Goal: Transaction & Acquisition: Obtain resource

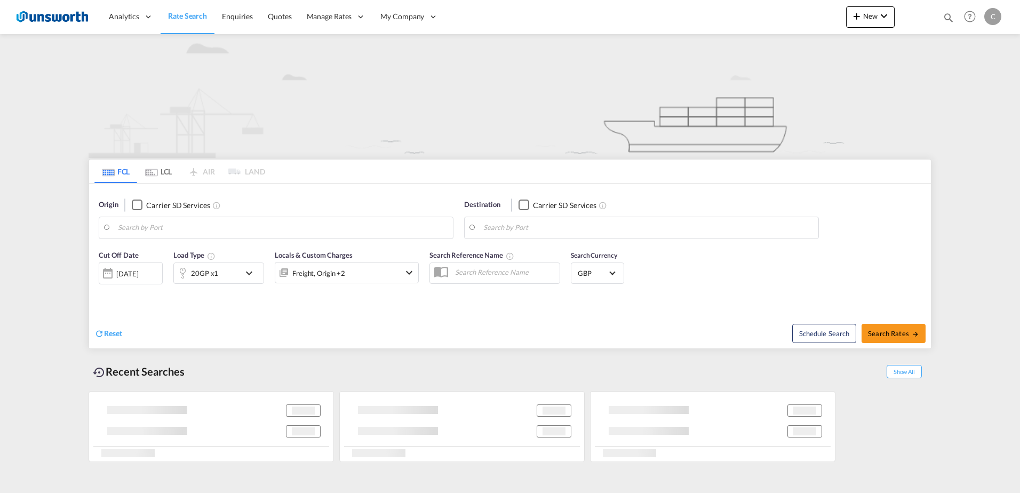
type input "[GEOGRAPHIC_DATA], [GEOGRAPHIC_DATA]"
type input "Aqaba, JOAQB"
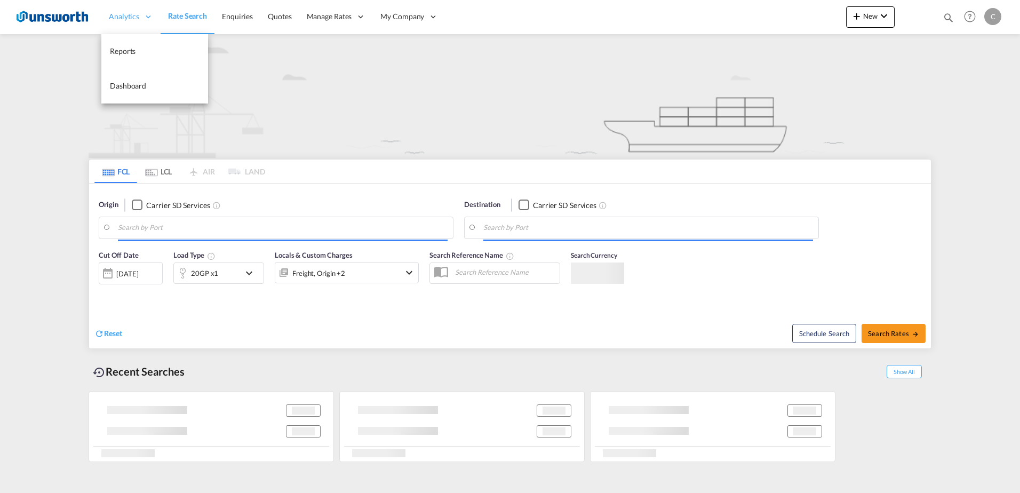
type input "[GEOGRAPHIC_DATA], [GEOGRAPHIC_DATA]"
type input "Aqaba, JOAQB"
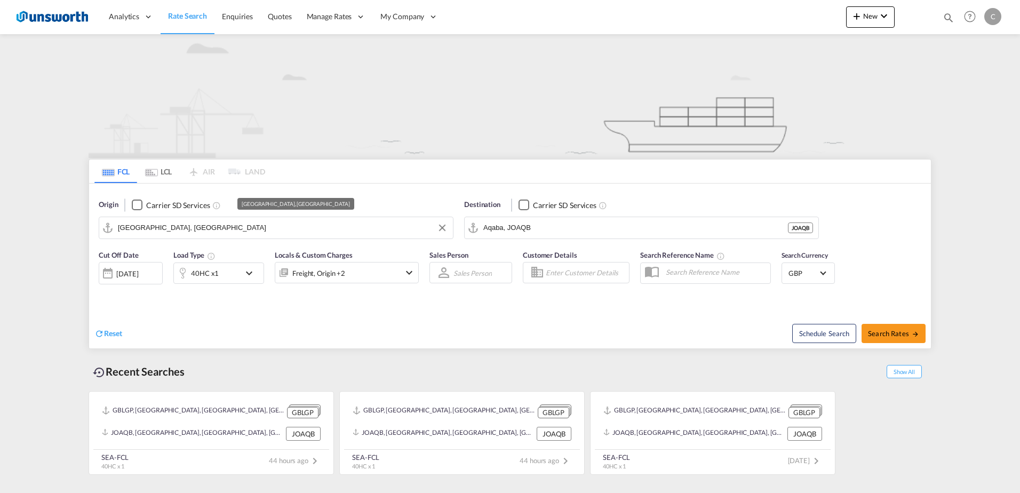
click at [296, 228] on input "[GEOGRAPHIC_DATA], [GEOGRAPHIC_DATA]" at bounding box center [283, 228] width 330 height 16
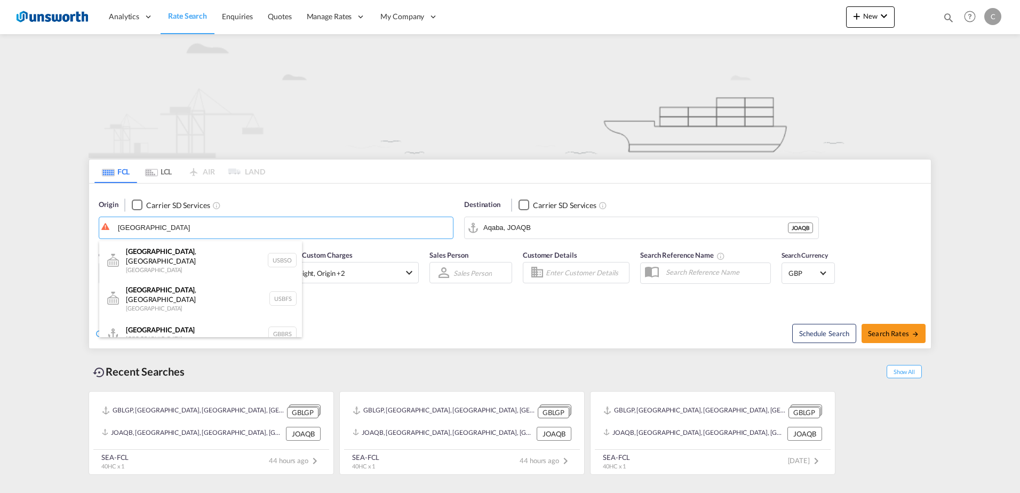
type input "[GEOGRAPHIC_DATA]"
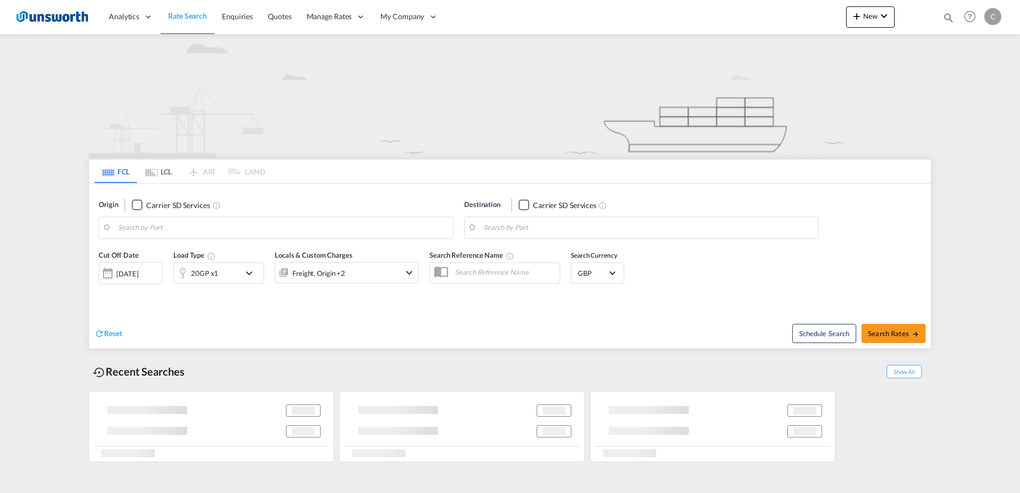
type input "[GEOGRAPHIC_DATA], [GEOGRAPHIC_DATA]"
type input "Aqaba, JOAQB"
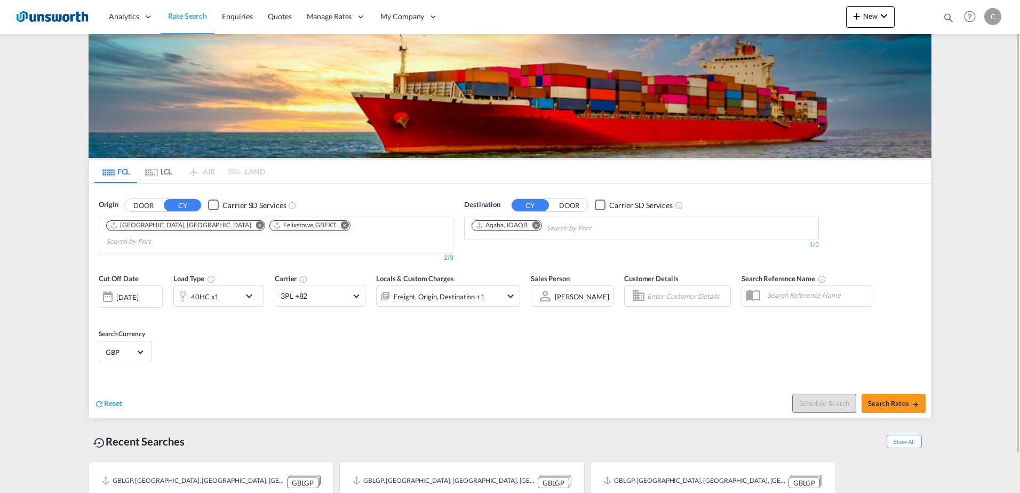
click at [142, 207] on button "DOOR" at bounding box center [143, 205] width 37 height 12
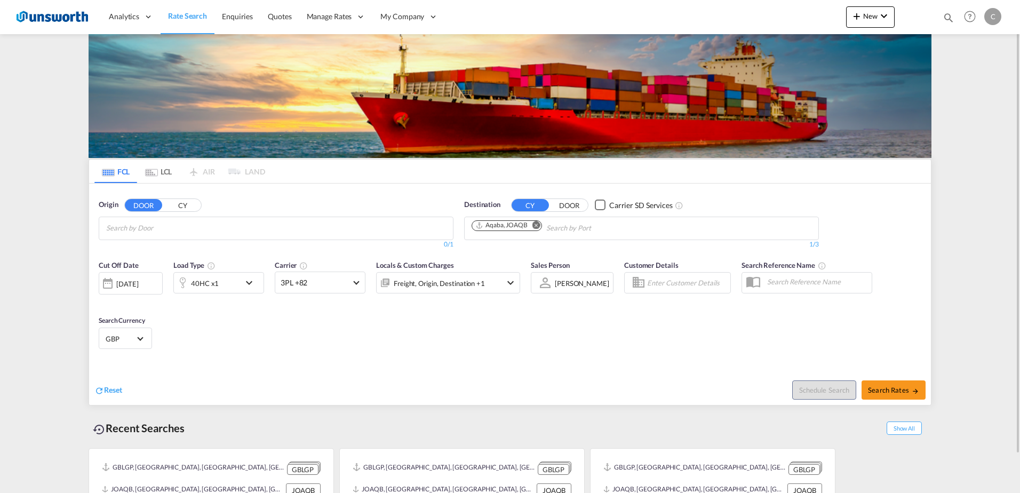
click at [156, 224] on input "Search by Door" at bounding box center [156, 228] width 101 height 17
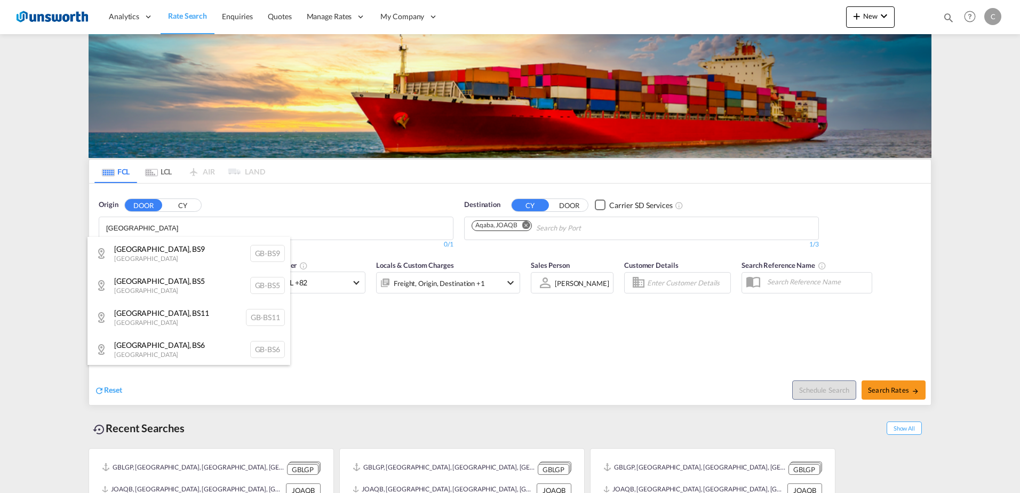
scroll to position [320, 0]
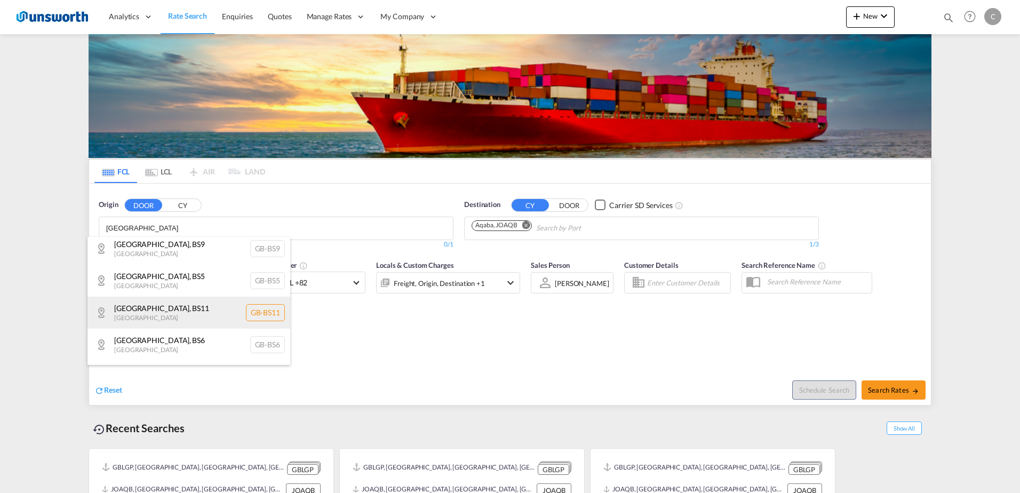
type input "[GEOGRAPHIC_DATA]"
click at [173, 304] on div "[GEOGRAPHIC_DATA] , BS11 [GEOGRAPHIC_DATA] [GEOGRAPHIC_DATA]-BS11" at bounding box center [188, 313] width 203 height 32
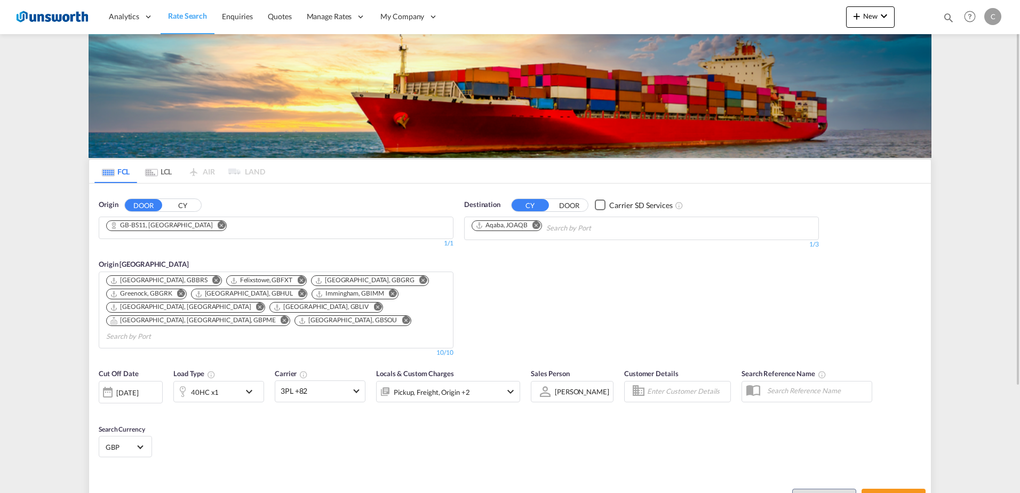
click at [534, 225] on md-icon "Remove" at bounding box center [536, 225] width 8 height 8
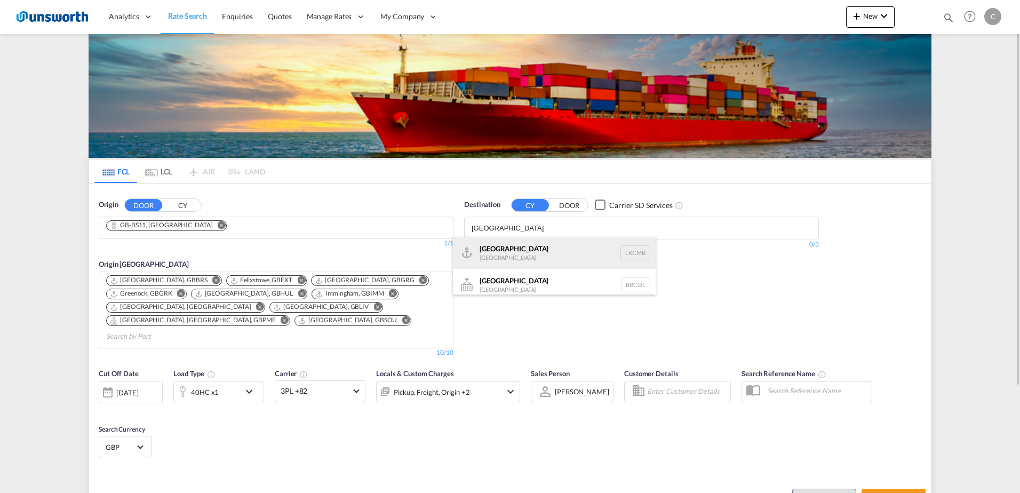
type input "[GEOGRAPHIC_DATA]"
click at [539, 248] on div "Colombo [GEOGRAPHIC_DATA] LKCMB" at bounding box center [554, 253] width 203 height 32
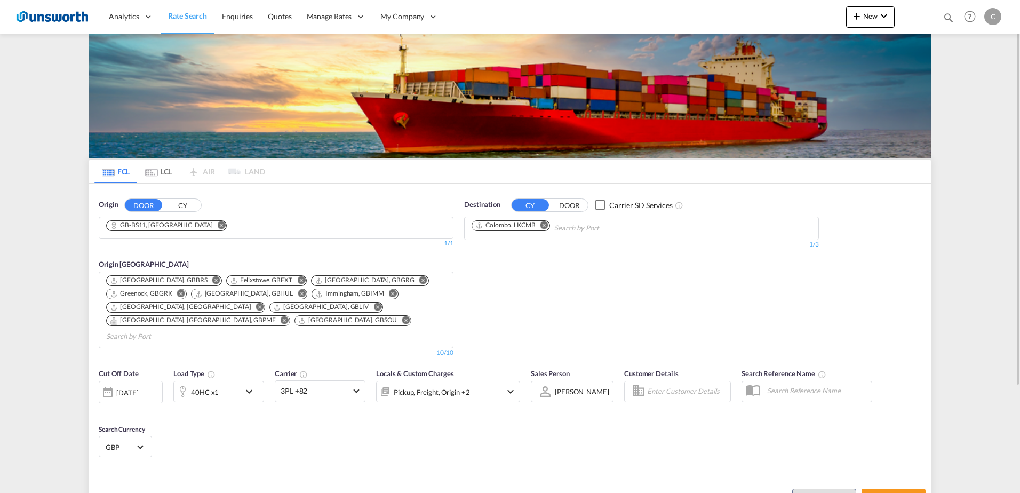
click at [188, 202] on button "CY" at bounding box center [182, 205] width 37 height 12
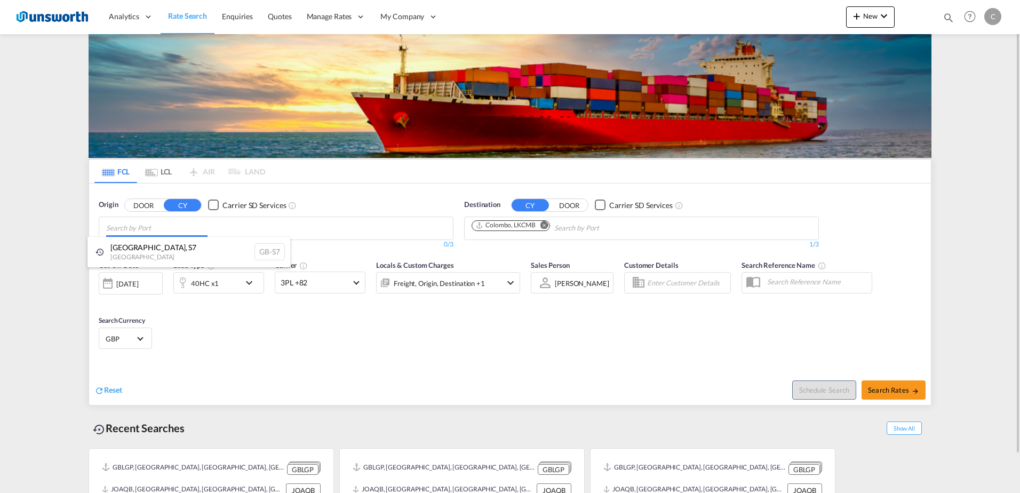
click at [158, 221] on body "Analytics Reports Dashboard Rate Search Enquiries Quotes" at bounding box center [510, 246] width 1020 height 493
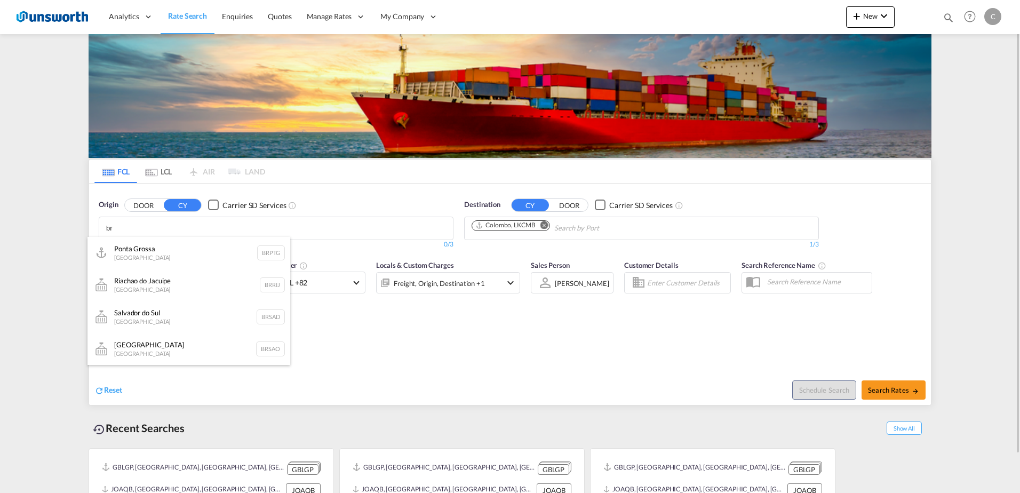
type input "b"
type input "g"
click at [211, 203] on div "Checkbox No Ink" at bounding box center [213, 205] width 11 height 11
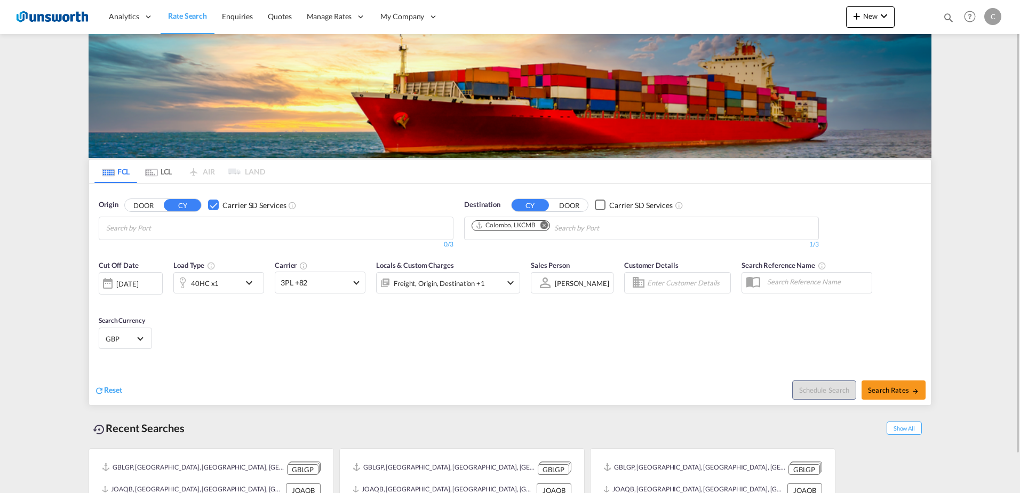
click at [221, 225] on body "Analytics Reports Dashboard Rate Search Enquiries Quotes" at bounding box center [510, 246] width 1020 height 493
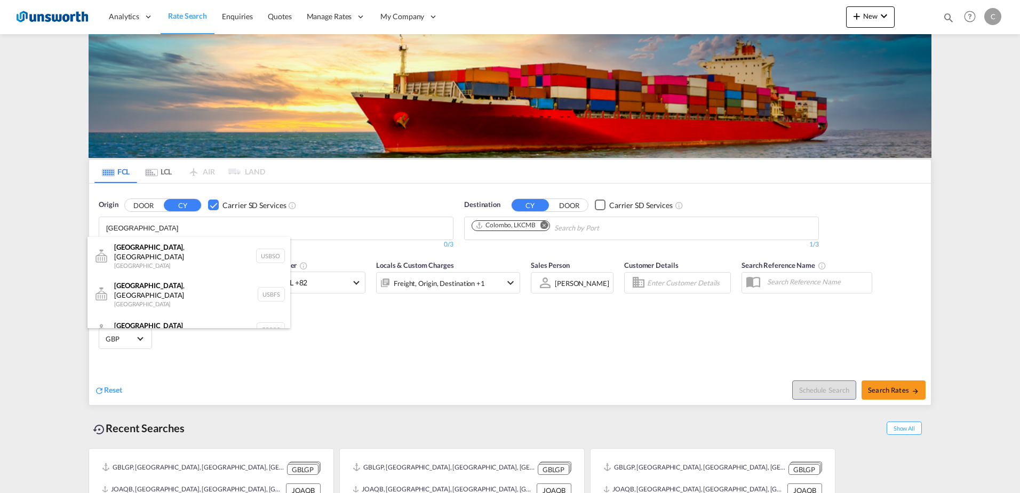
scroll to position [5, 0]
type input "[GEOGRAPHIC_DATA]"
click at [193, 320] on div "[GEOGRAPHIC_DATA] [GEOGRAPHIC_DATA] GBBRS" at bounding box center [188, 324] width 203 height 32
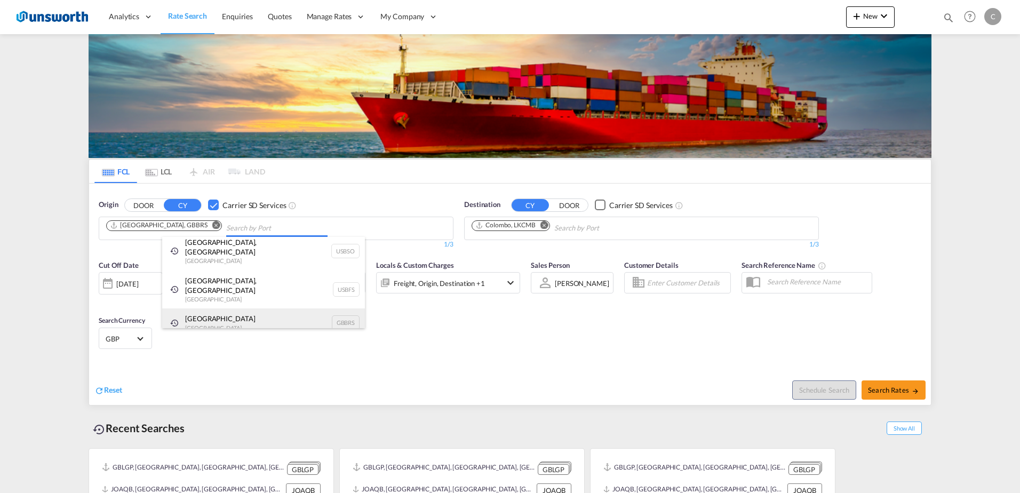
scroll to position [0, 0]
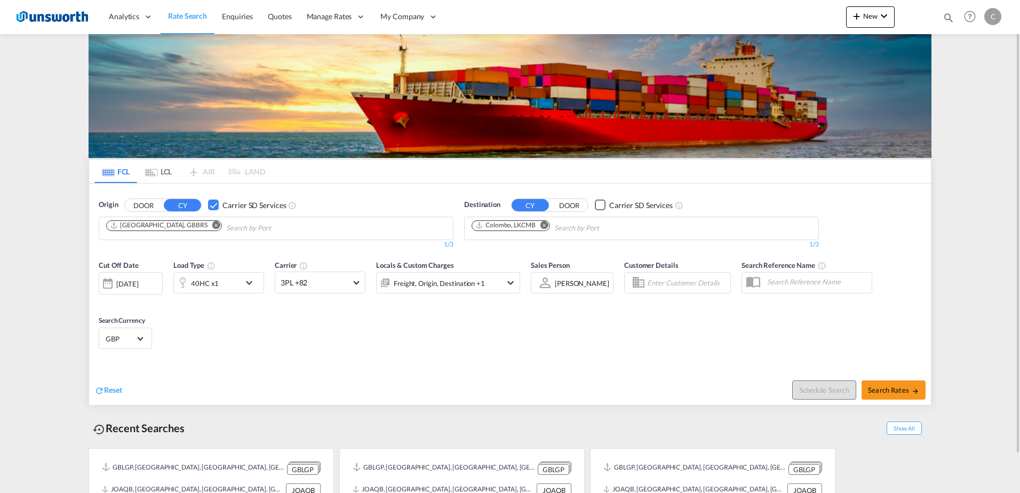
click at [145, 207] on button "DOOR" at bounding box center [143, 205] width 37 height 12
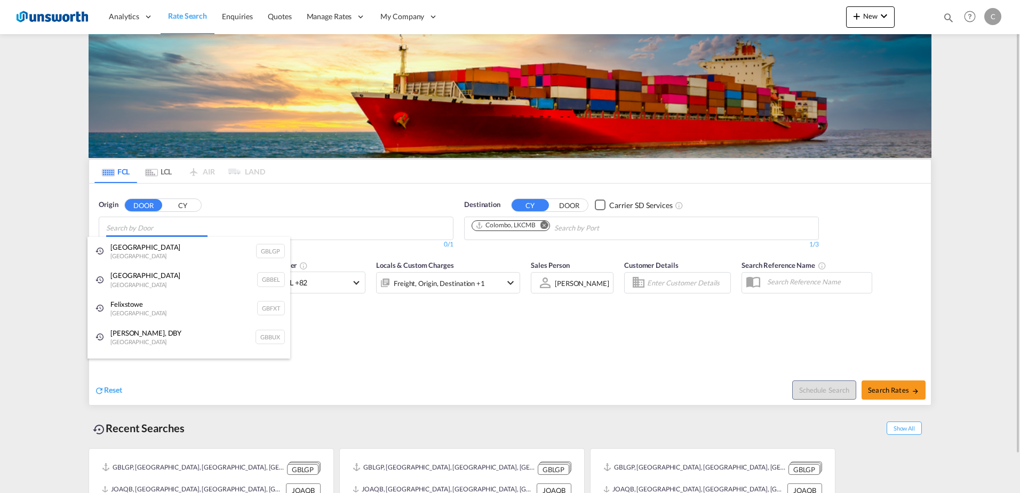
click at [173, 228] on body "Analytics Reports Dashboard Rate Search Enquiries Quotes" at bounding box center [510, 246] width 1020 height 493
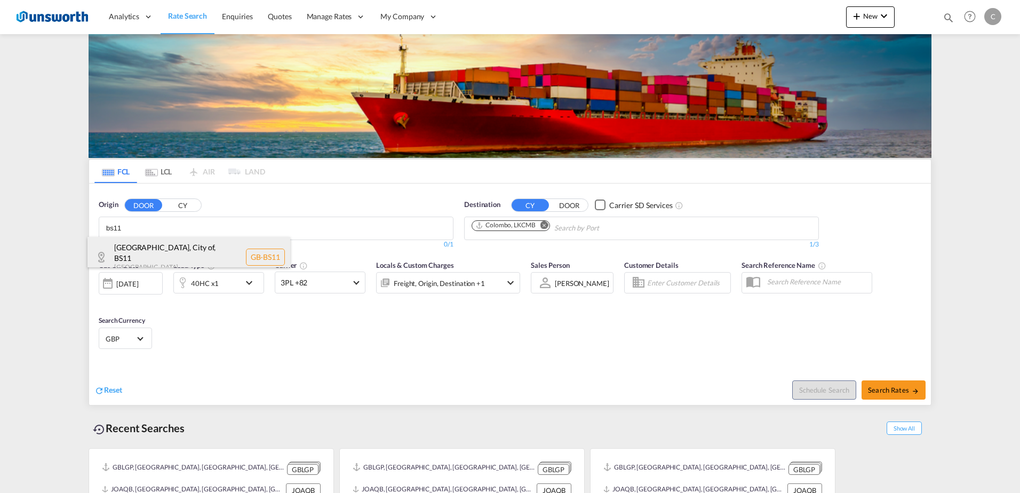
type input "bs11"
click at [179, 251] on div "[GEOGRAPHIC_DATA], City of , BS11 [GEOGRAPHIC_DATA] [GEOGRAPHIC_DATA]-BS11" at bounding box center [188, 257] width 203 height 41
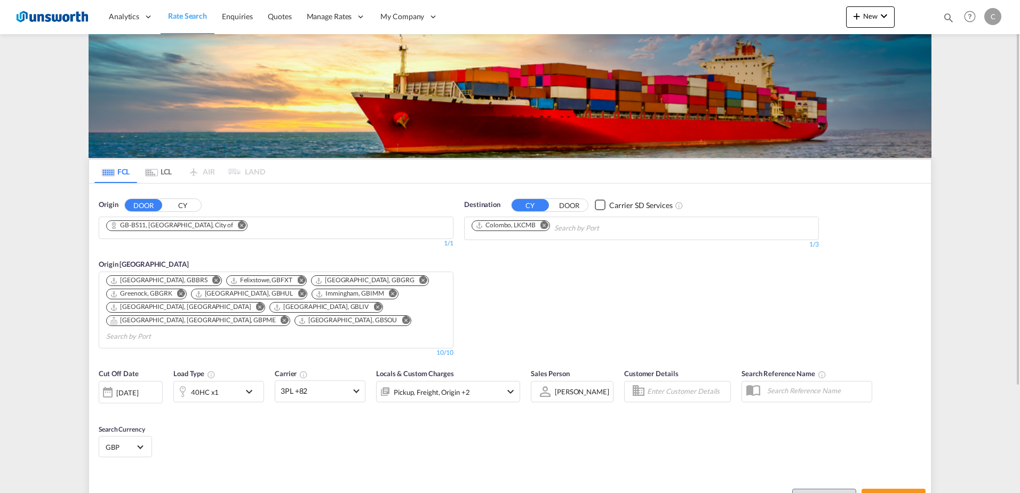
click at [212, 281] on md-icon "Remove" at bounding box center [216, 280] width 8 height 8
click at [169, 281] on div "Felixstowe, GBFXT" at bounding box center [141, 280] width 62 height 9
drag, startPoint x: 169, startPoint y: 281, endPoint x: 181, endPoint y: 279, distance: 11.9
click at [181, 279] on md-icon "Remove" at bounding box center [181, 280] width 8 height 8
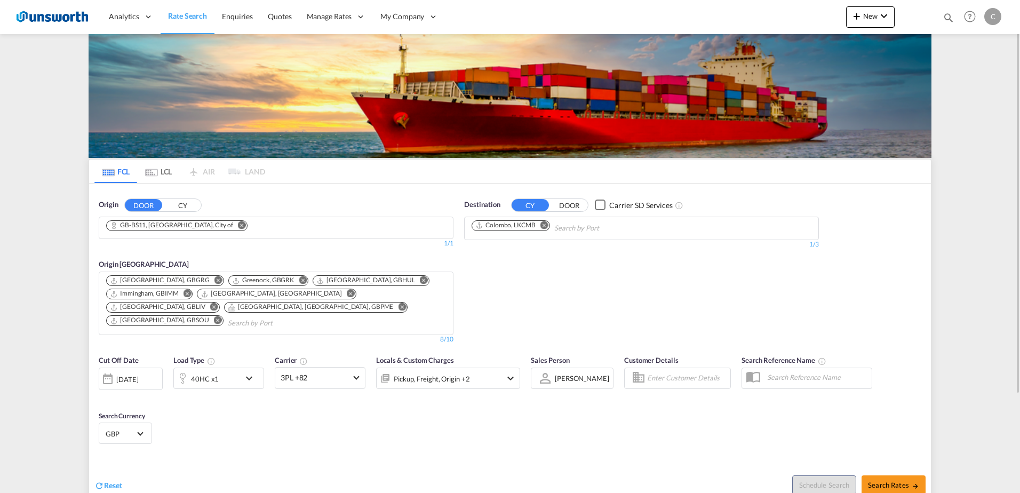
click at [214, 281] on md-icon "Remove" at bounding box center [218, 280] width 8 height 8
click at [181, 281] on md-icon "Remove" at bounding box center [181, 280] width 8 height 8
click at [213, 279] on md-icon "Remove" at bounding box center [217, 280] width 8 height 8
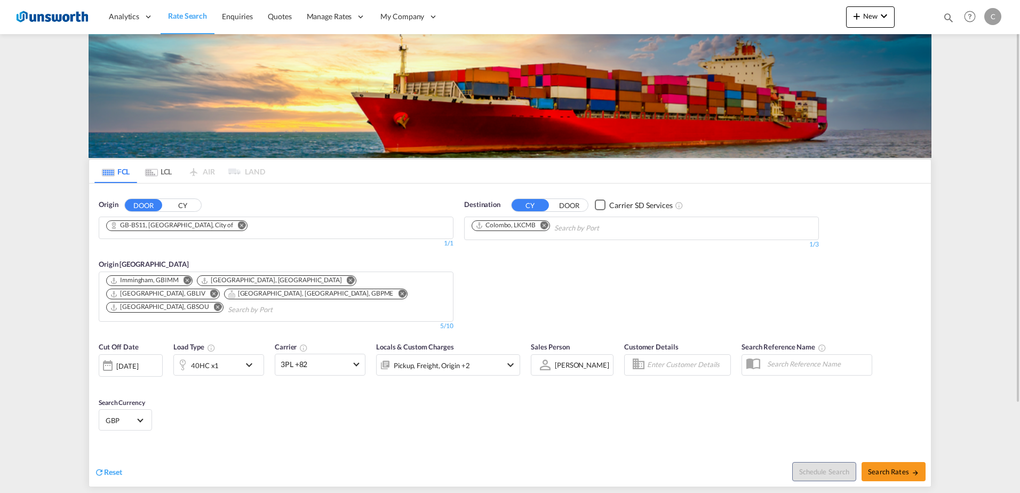
click at [187, 280] on md-icon "Remove" at bounding box center [188, 280] width 8 height 8
click at [256, 280] on md-icon "Remove" at bounding box center [260, 280] width 8 height 8
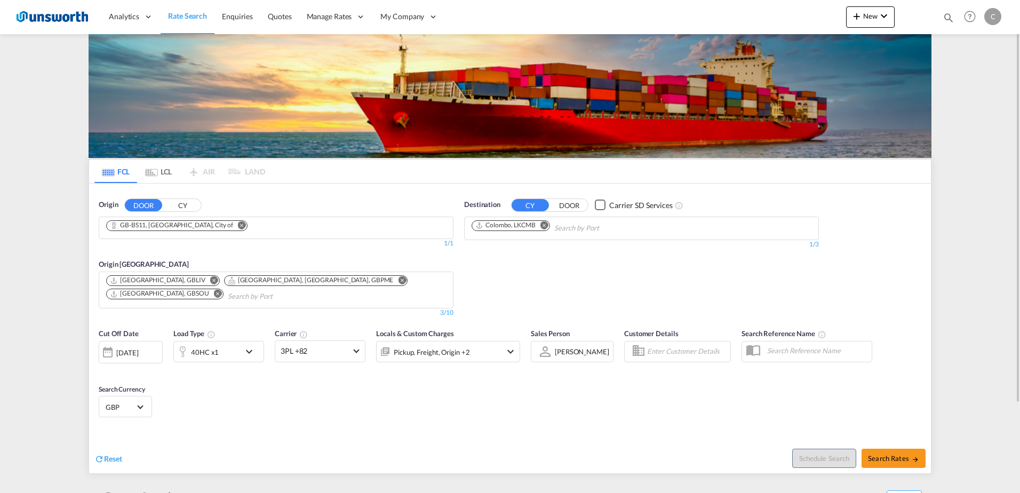
click at [210, 280] on md-icon "Remove" at bounding box center [214, 280] width 8 height 8
click at [281, 279] on md-icon "Remove" at bounding box center [285, 280] width 8 height 8
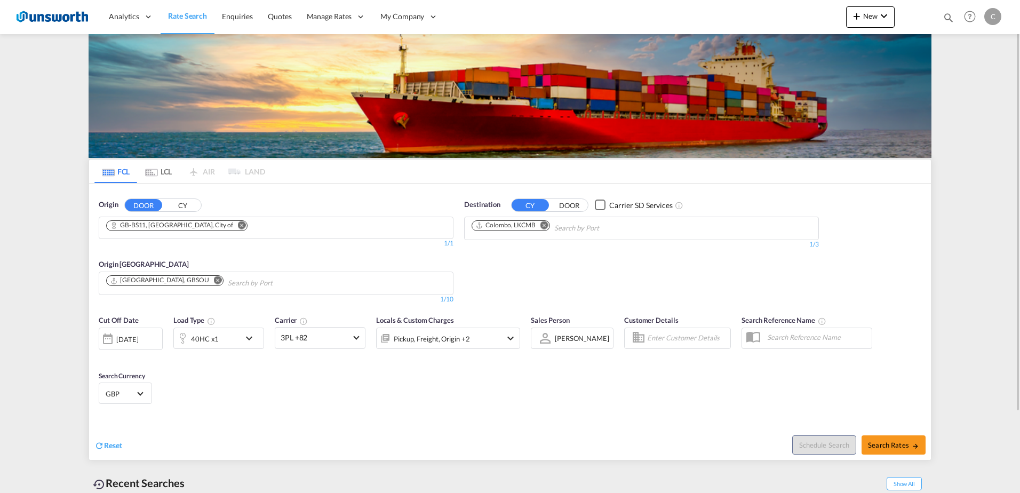
click at [214, 280] on md-icon "Remove" at bounding box center [218, 280] width 8 height 8
click at [358, 333] on md-select-value "3PL +82" at bounding box center [320, 338] width 90 height 21
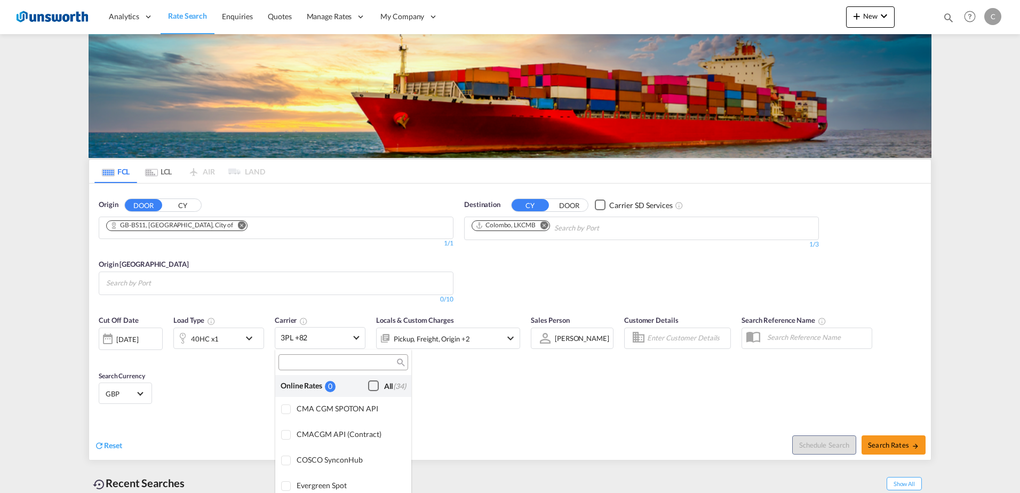
click at [368, 384] on div "Checkbox No Ink" at bounding box center [373, 385] width 11 height 11
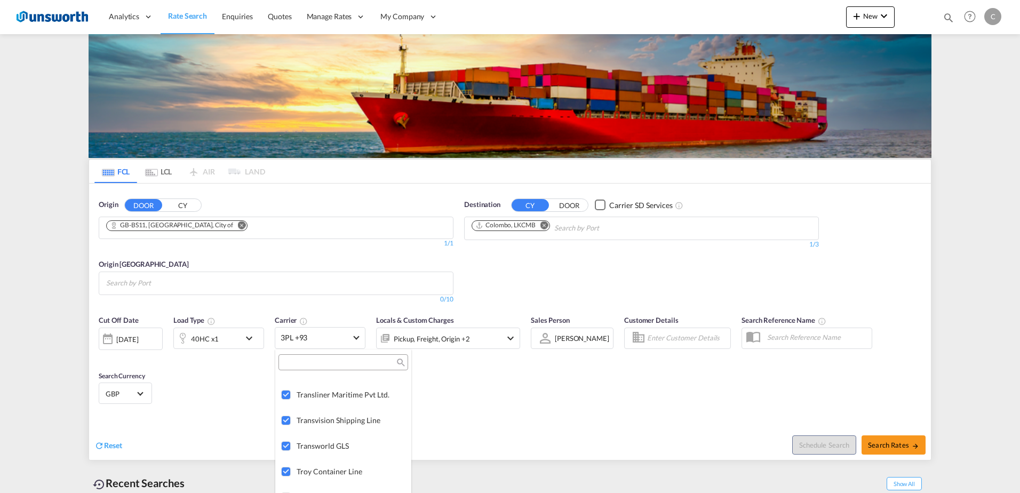
scroll to position [2823, 0]
click at [931, 185] on md-backdrop at bounding box center [510, 246] width 1020 height 493
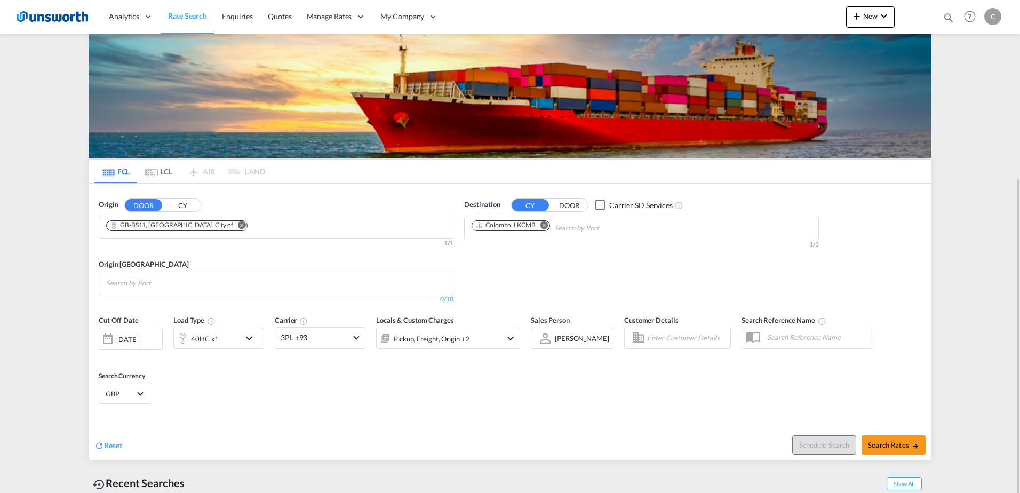
scroll to position [97, 0]
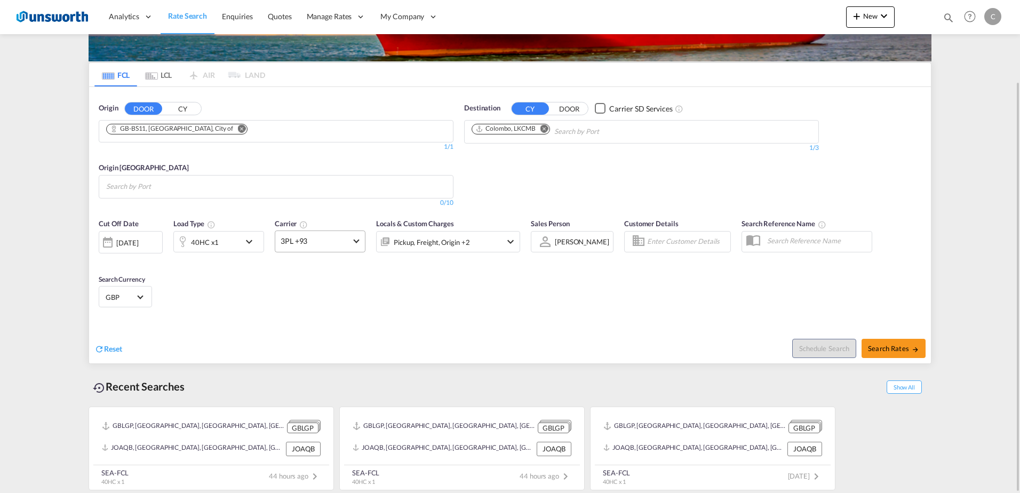
click at [349, 239] on span "3PL +93" at bounding box center [315, 241] width 69 height 11
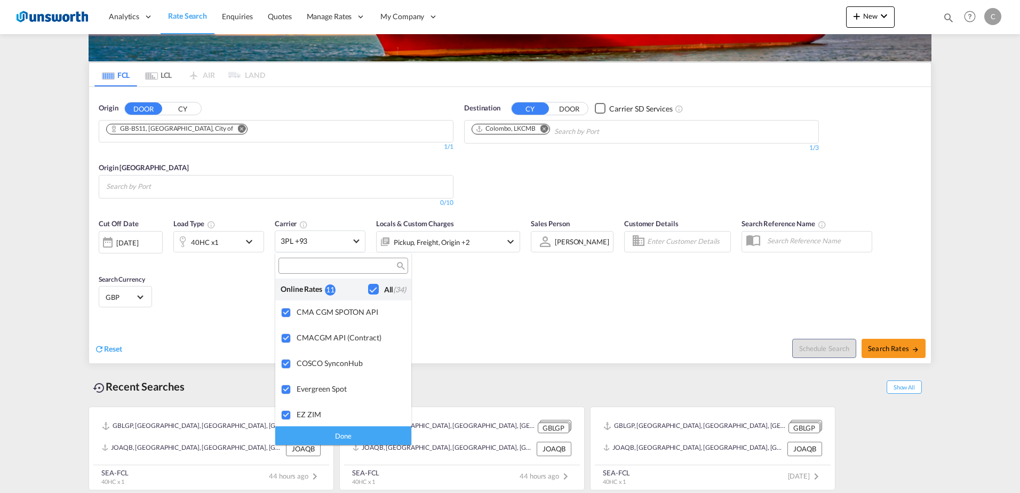
click at [357, 440] on div "Done" at bounding box center [343, 435] width 136 height 19
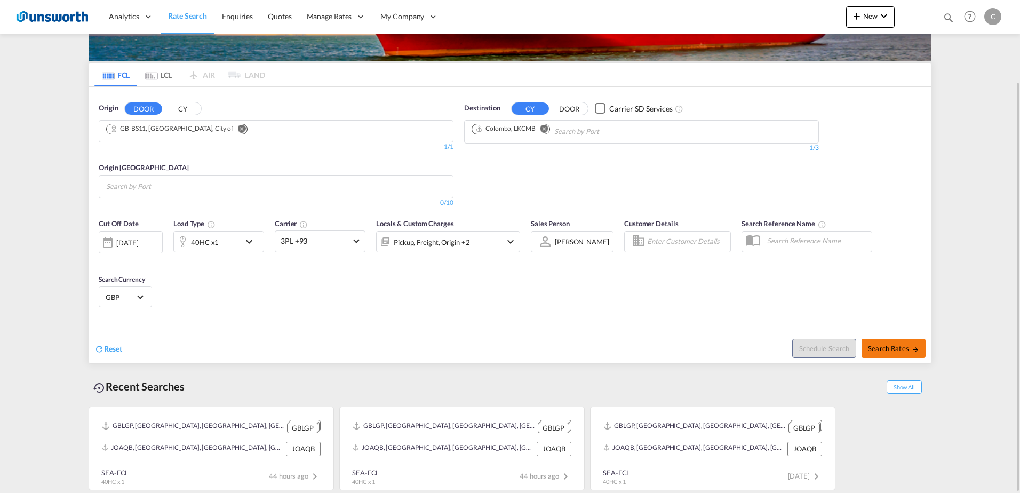
click at [880, 345] on span "Search Rates" at bounding box center [893, 348] width 51 height 9
type input "BS11 to LKCMB / [DATE]"
click at [184, 107] on button "CY" at bounding box center [182, 108] width 37 height 12
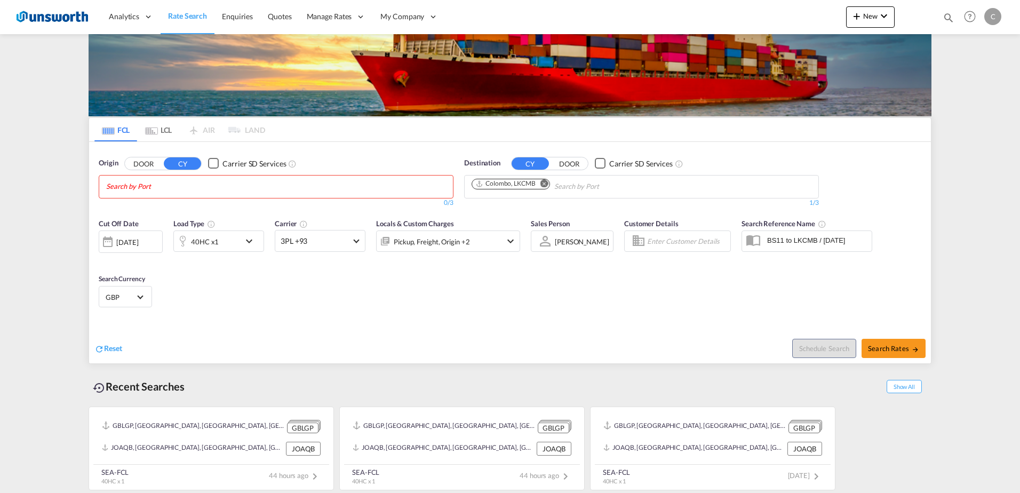
scroll to position [42, 0]
click at [237, 186] on body "Analytics Reports Dashboard Rate Search Enquiries Quotes" at bounding box center [510, 246] width 1020 height 493
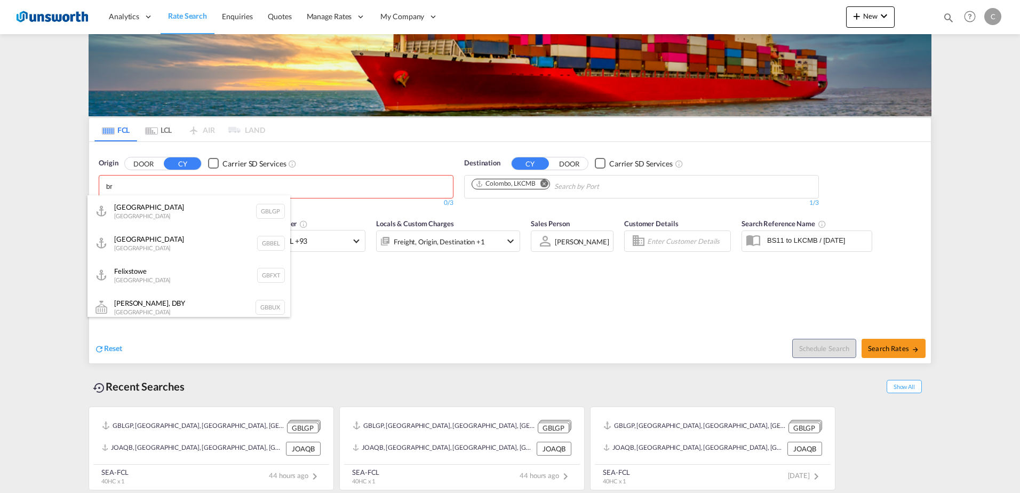
type input "b"
click at [216, 159] on div "Checkbox No Ink" at bounding box center [213, 163] width 11 height 11
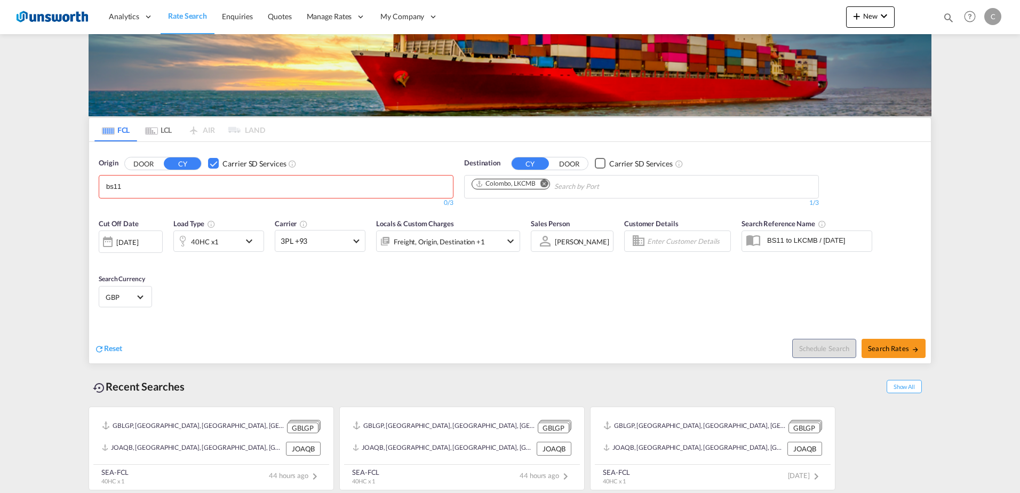
click at [220, 180] on md-chips "bs11" at bounding box center [276, 187] width 354 height 22
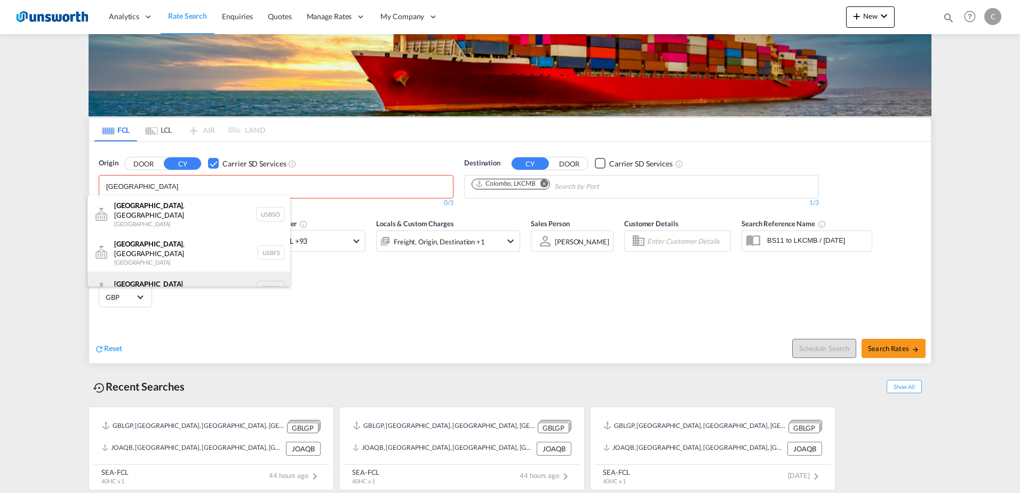
type input "[GEOGRAPHIC_DATA]"
click at [188, 276] on div "[GEOGRAPHIC_DATA] [GEOGRAPHIC_DATA] GBBRS" at bounding box center [188, 288] width 203 height 32
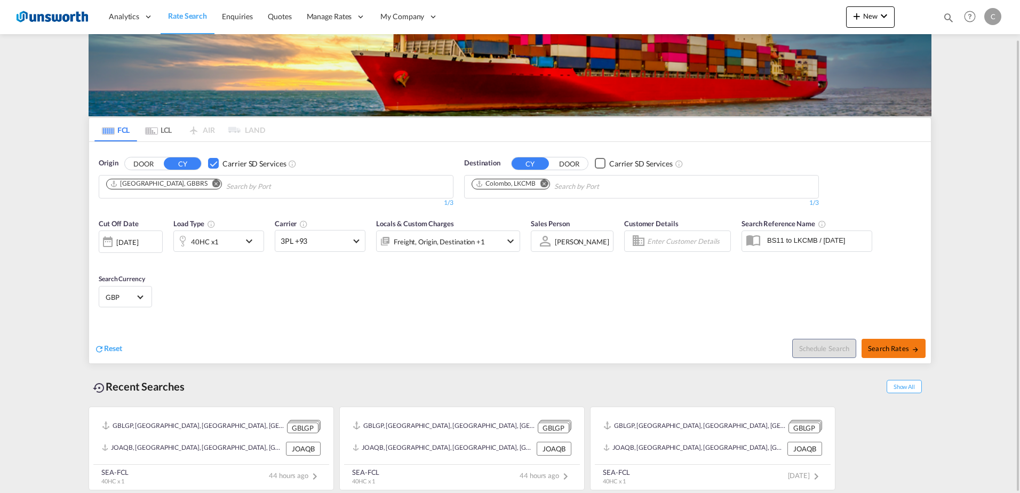
click at [867, 340] on button "Search Rates" at bounding box center [894, 348] width 64 height 19
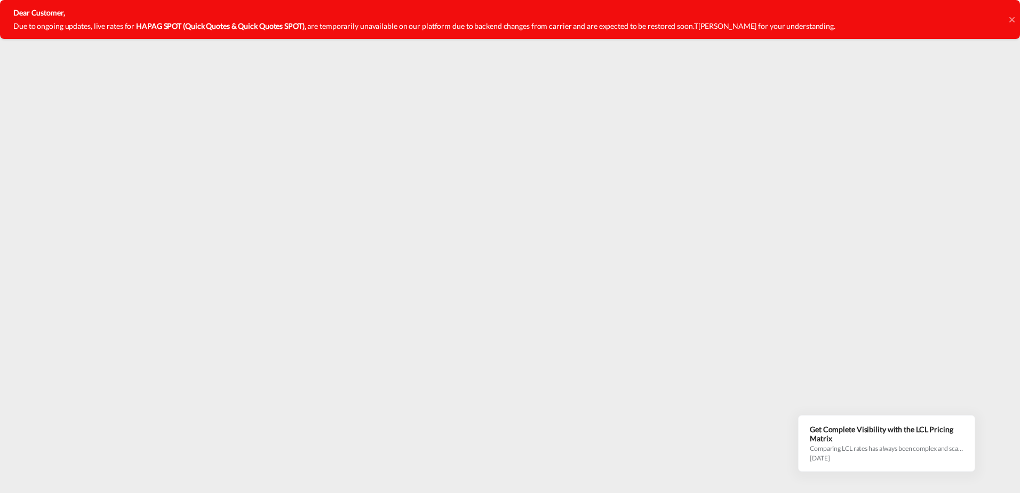
click at [1011, 20] on icon at bounding box center [1011, 19] width 5 height 9
